Goal: Task Accomplishment & Management: Use online tool/utility

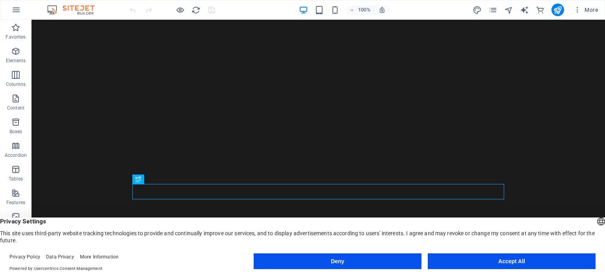
click at [491, 258] on button "Accept All" at bounding box center [512, 261] width 168 height 16
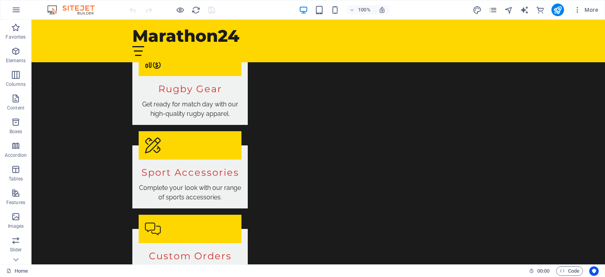
scroll to position [1043, 0]
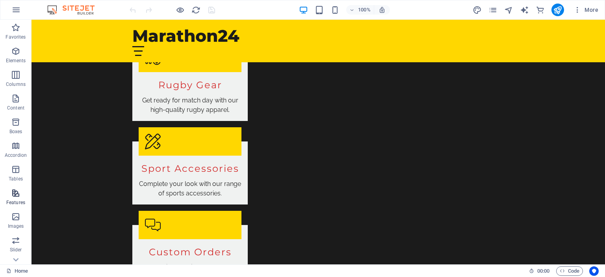
click at [17, 194] on icon "button" at bounding box center [15, 192] width 9 height 9
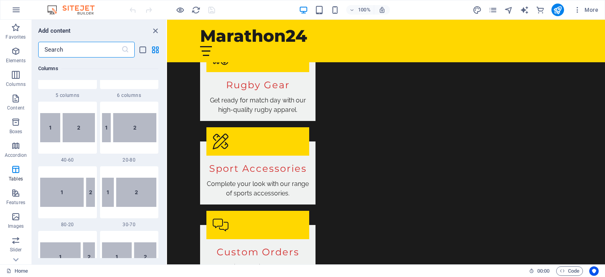
scroll to position [0, 0]
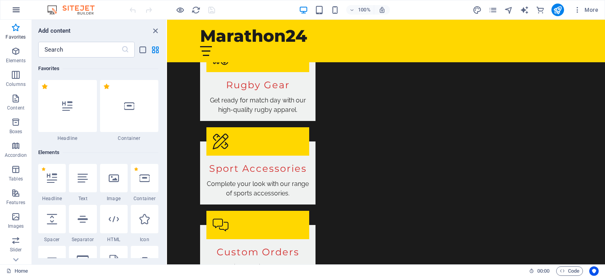
click at [11, 15] on button "button" at bounding box center [16, 9] width 19 height 19
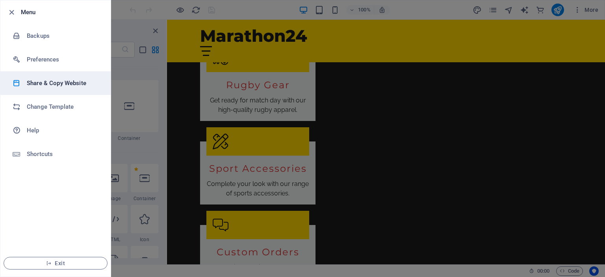
click at [69, 87] on h6 "Share & Copy Website" at bounding box center [63, 82] width 73 height 9
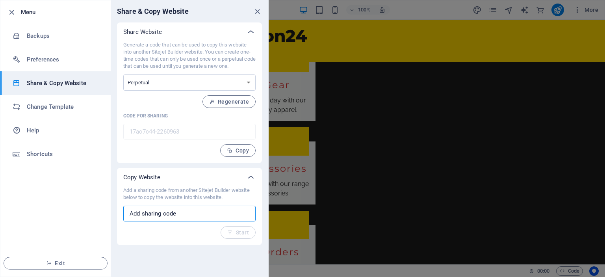
click at [191, 212] on input "text" at bounding box center [189, 214] width 132 height 16
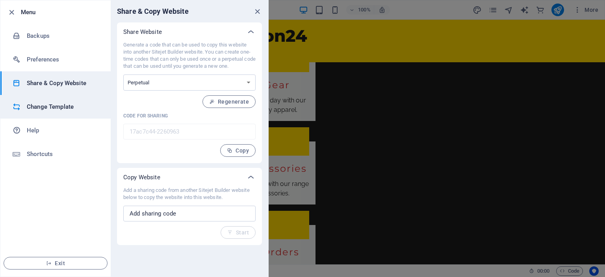
click at [61, 109] on h6 "Change Template" at bounding box center [63, 106] width 73 height 9
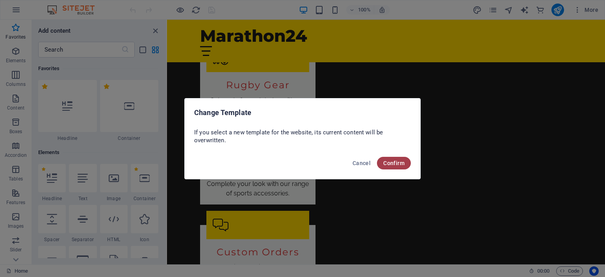
click at [408, 162] on button "Confirm" at bounding box center [394, 163] width 34 height 13
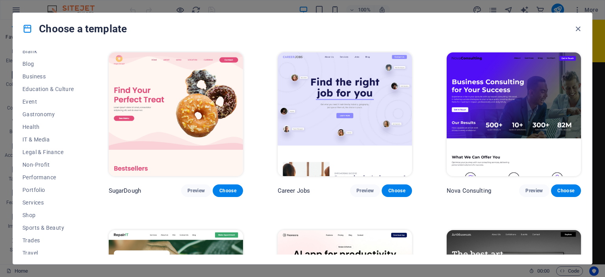
scroll to position [124, 0]
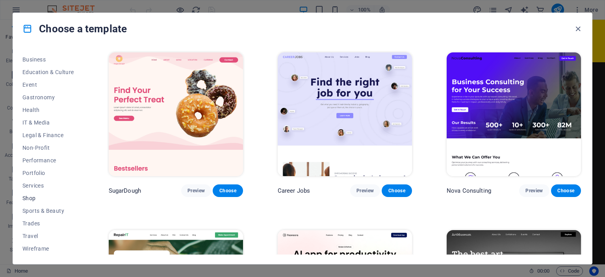
click at [32, 200] on span "Shop" at bounding box center [48, 198] width 52 height 6
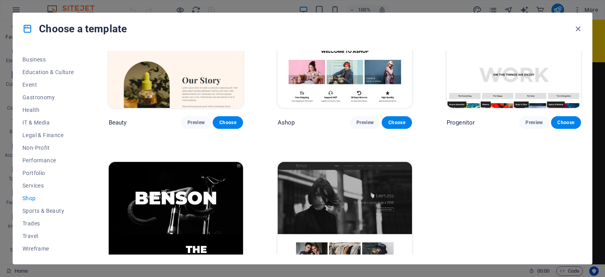
scroll to position [476, 0]
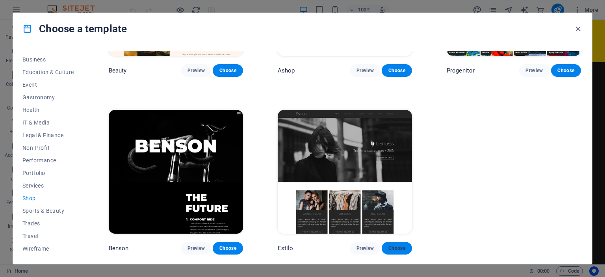
click at [396, 252] on button "Choose" at bounding box center [397, 248] width 30 height 13
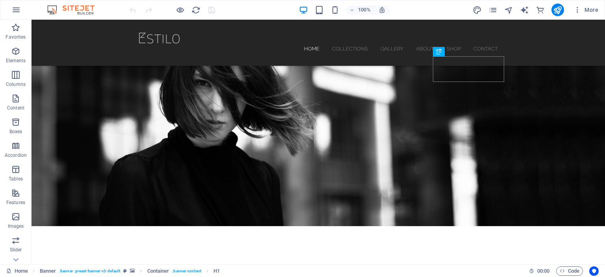
scroll to position [61, 0]
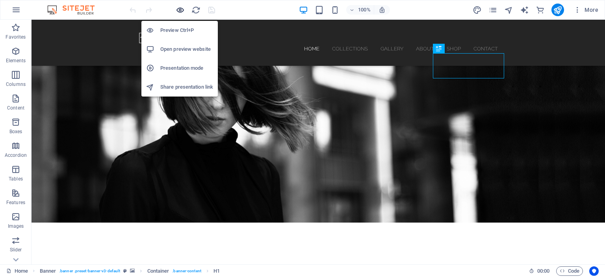
click at [178, 9] on icon "button" at bounding box center [180, 10] width 9 height 9
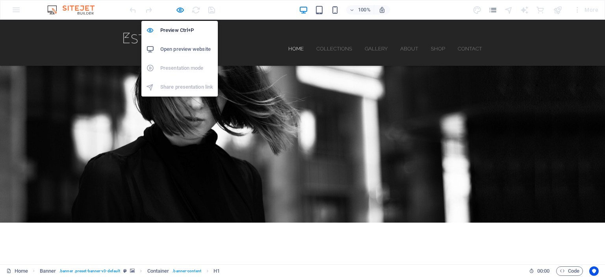
click at [176, 48] on h6 "Open preview website" at bounding box center [186, 48] width 53 height 9
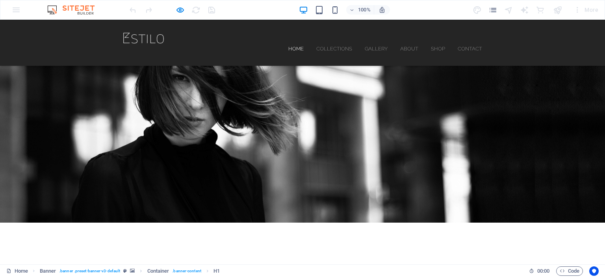
click at [343, 32] on header "Home Collections Gallery About Shop Contact Menu" at bounding box center [302, 43] width 384 height 46
click at [327, 44] on header "Home Collections Gallery About Shop Contact Menu" at bounding box center [302, 43] width 384 height 46
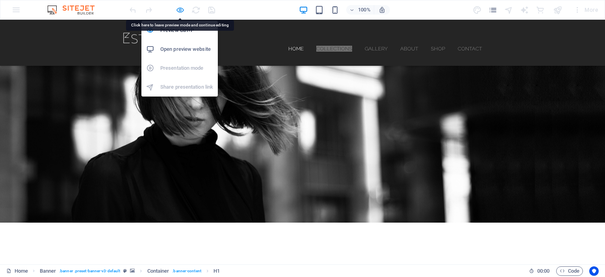
click at [176, 9] on icon "button" at bounding box center [180, 10] width 9 height 9
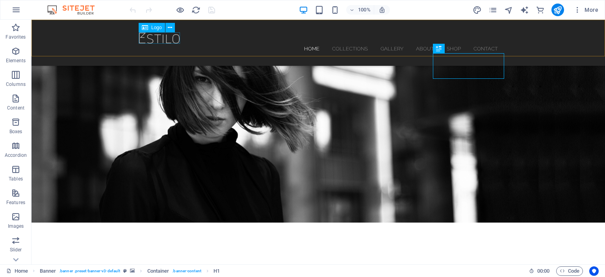
click at [174, 37] on div at bounding box center [318, 37] width 359 height 11
click at [171, 25] on icon at bounding box center [170, 28] width 4 height 8
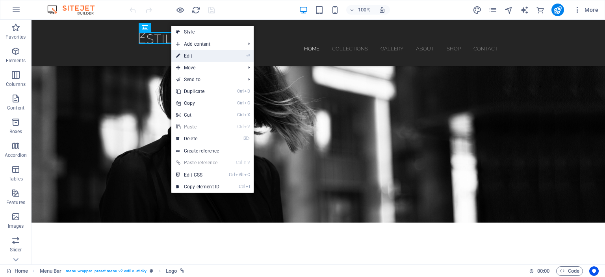
click at [191, 56] on link "⏎ Edit" at bounding box center [197, 56] width 53 height 12
select select "px"
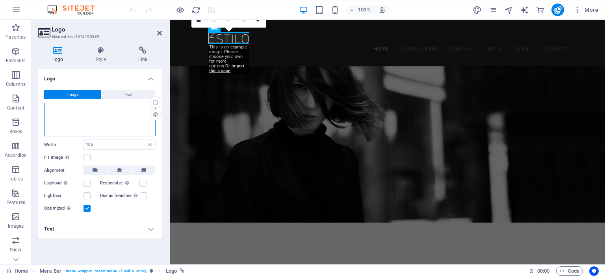
click at [64, 111] on div "Drag files here, click to choose files or select files from Files or our free s…" at bounding box center [99, 120] width 111 height 34
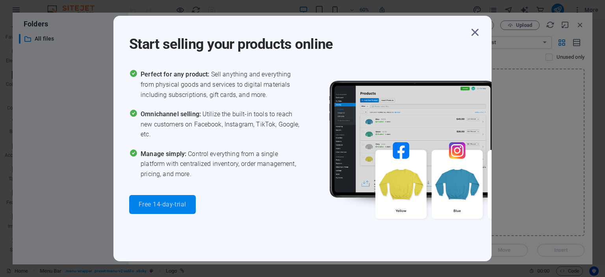
click at [160, 206] on span "Free 14-day-trial" at bounding box center [163, 204] width 48 height 6
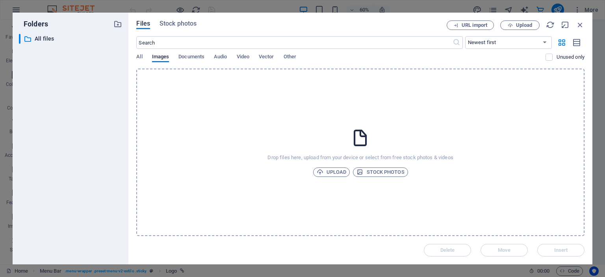
scroll to position [7843, 0]
click at [580, 28] on icon "button" at bounding box center [580, 24] width 9 height 9
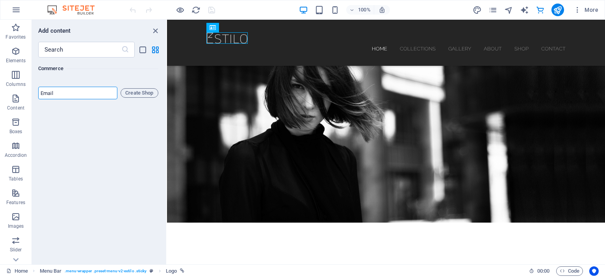
click at [47, 99] on input "email" at bounding box center [77, 93] width 79 height 13
type input "[EMAIL_ADDRESS][DOMAIN_NAME]"
click at [143, 98] on span "Create Shop" at bounding box center [139, 92] width 31 height 9
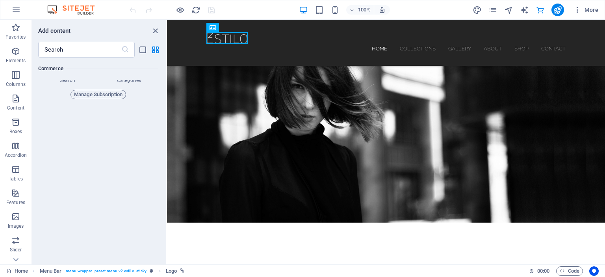
click at [560, 10] on icon "publish" at bounding box center [557, 10] width 9 height 9
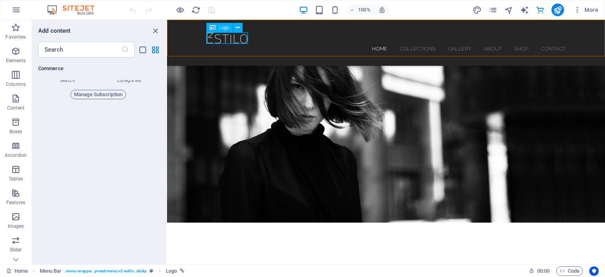
click at [238, 39] on div at bounding box center [385, 37] width 359 height 11
select select "px"
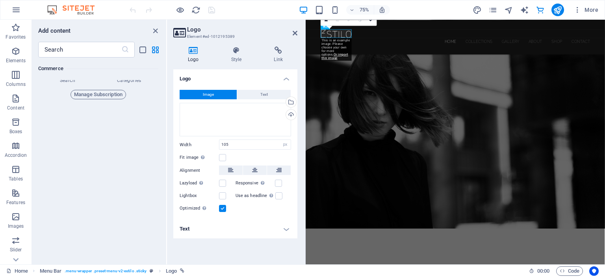
click at [238, 39] on h3 "Element #ed-1012195389" at bounding box center [234, 36] width 95 height 7
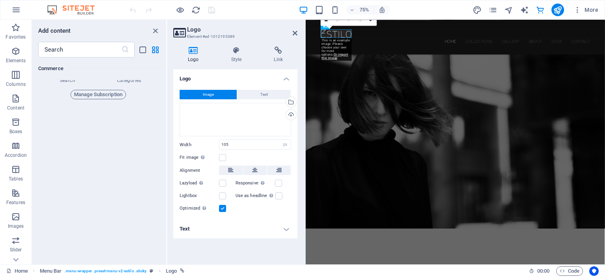
click at [294, 32] on icon at bounding box center [295, 33] width 5 height 6
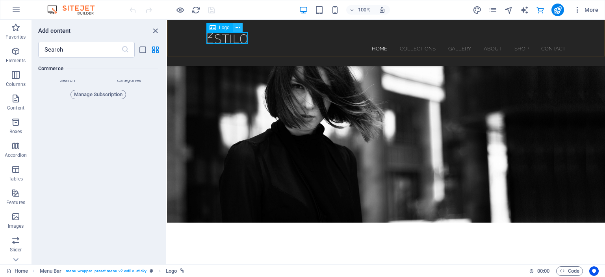
click at [238, 29] on icon at bounding box center [237, 28] width 4 height 8
click at [587, 11] on span "More" at bounding box center [585, 10] width 25 height 8
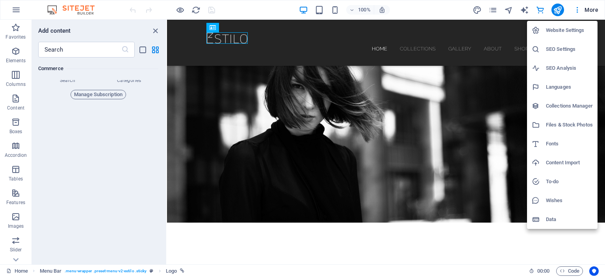
click at [548, 107] on h6 "Collections Manager" at bounding box center [569, 105] width 47 height 9
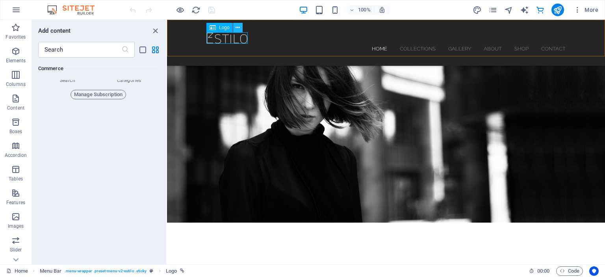
click at [237, 25] on icon at bounding box center [237, 28] width 4 height 8
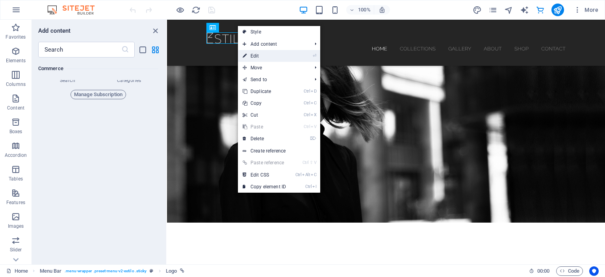
click at [256, 56] on link "⏎ Edit" at bounding box center [264, 56] width 53 height 12
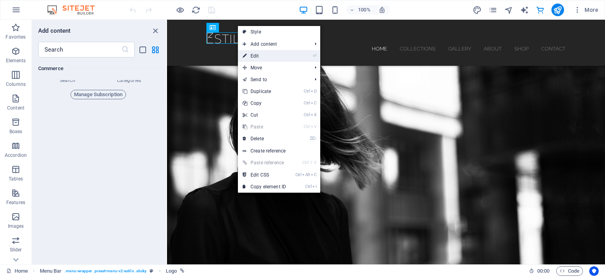
select select "px"
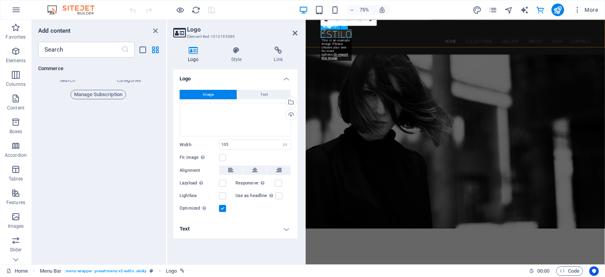
click at [344, 35] on div at bounding box center [505, 37] width 359 height 11
click at [293, 35] on icon at bounding box center [295, 33] width 5 height 6
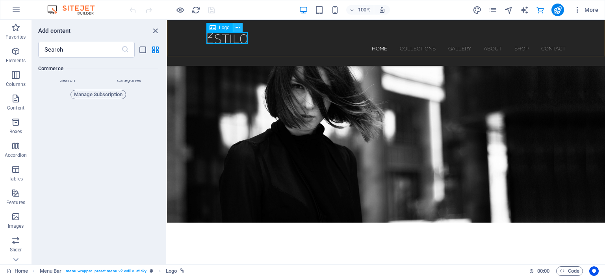
click at [239, 27] on icon at bounding box center [237, 28] width 4 height 8
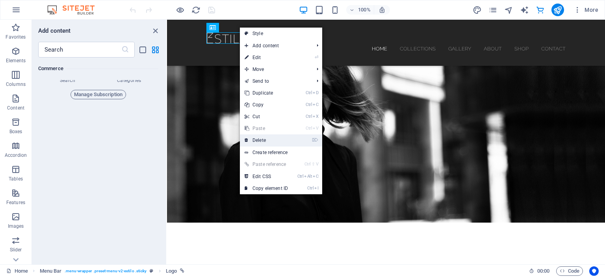
click at [254, 139] on link "⌦ Delete" at bounding box center [266, 140] width 53 height 12
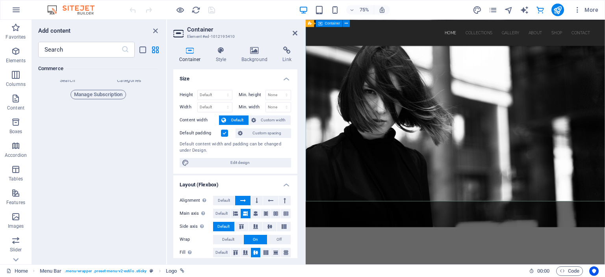
click at [253, 48] on icon at bounding box center [254, 50] width 38 height 8
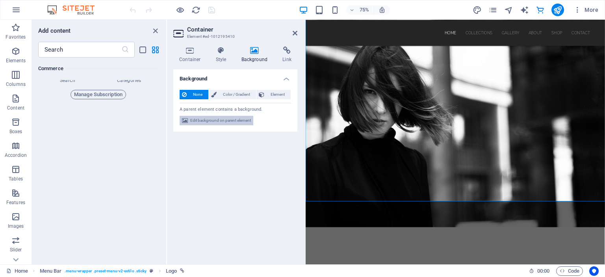
click at [229, 117] on span "Edit background on parent element" at bounding box center [220, 120] width 61 height 9
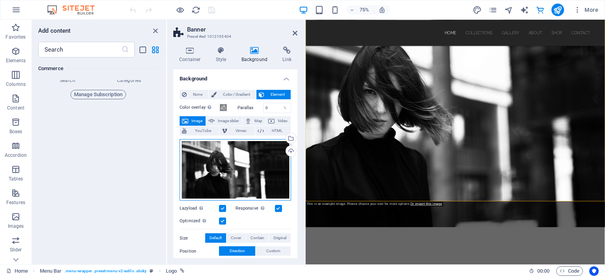
click at [234, 168] on div "Drag files here, click to choose files or select files from Files or our free s…" at bounding box center [235, 169] width 111 height 61
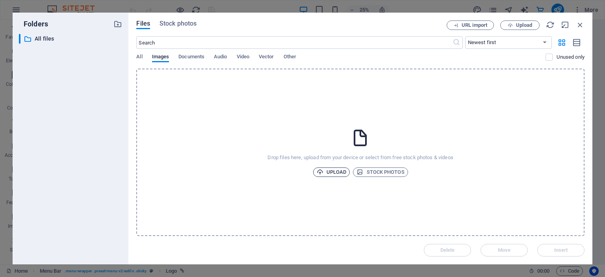
click at [331, 173] on span "Upload" at bounding box center [332, 171] width 30 height 9
click at [579, 25] on icon "button" at bounding box center [580, 24] width 9 height 9
select select "image"
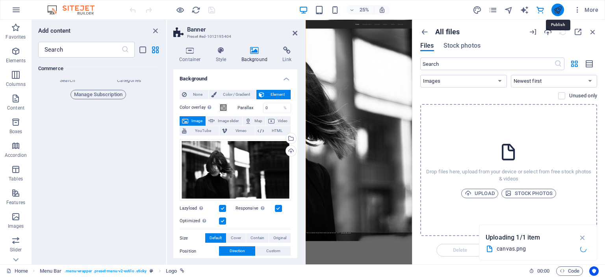
click at [558, 12] on icon "publish" at bounding box center [557, 10] width 9 height 9
click at [97, 99] on span "Manage Subscription" at bounding box center [98, 94] width 48 height 9
click at [557, 10] on icon "publish" at bounding box center [557, 10] width 9 height 9
click at [578, 12] on icon "button" at bounding box center [577, 10] width 8 height 8
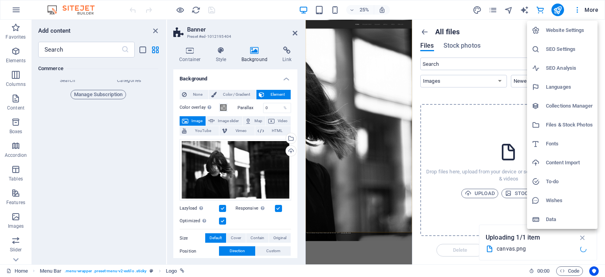
click at [568, 33] on h6 "Website Settings" at bounding box center [569, 30] width 47 height 9
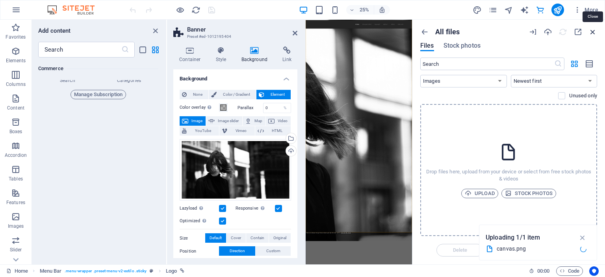
click at [593, 29] on icon "button" at bounding box center [592, 32] width 9 height 9
click at [591, 33] on icon "button" at bounding box center [592, 32] width 9 height 9
click at [555, 12] on icon "publish" at bounding box center [557, 10] width 9 height 9
click at [582, 240] on icon "button" at bounding box center [582, 237] width 9 height 9
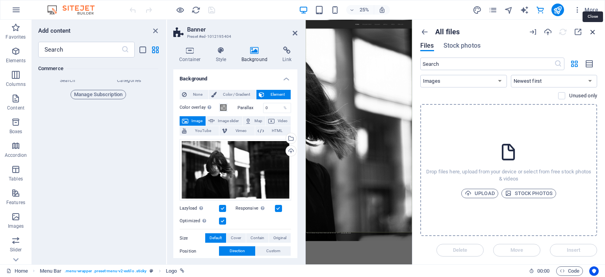
click at [595, 30] on icon "button" at bounding box center [592, 32] width 9 height 9
click at [555, 9] on icon "publish" at bounding box center [557, 10] width 9 height 9
click at [295, 34] on icon at bounding box center [295, 33] width 5 height 6
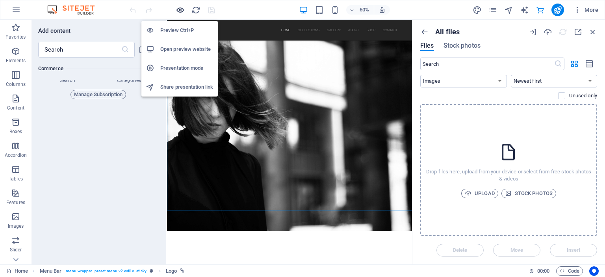
click at [177, 12] on icon "button" at bounding box center [180, 10] width 9 height 9
click at [184, 46] on h6 "Open preview website" at bounding box center [186, 48] width 53 height 9
click at [179, 48] on h6 "Open preview website" at bounding box center [186, 48] width 53 height 9
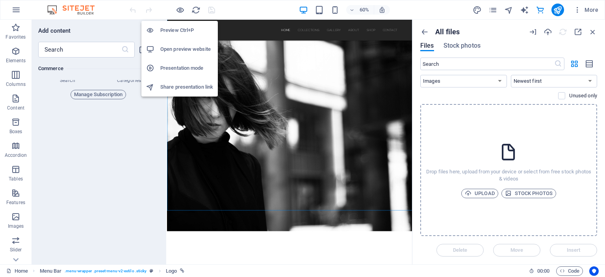
click at [179, 48] on h6 "Open preview website" at bounding box center [186, 48] width 53 height 9
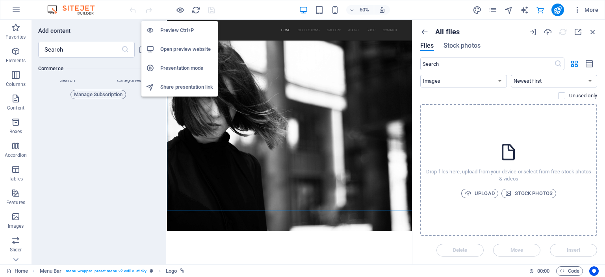
click at [179, 48] on h6 "Open preview website" at bounding box center [186, 48] width 53 height 9
